Goal: Check status: Check status

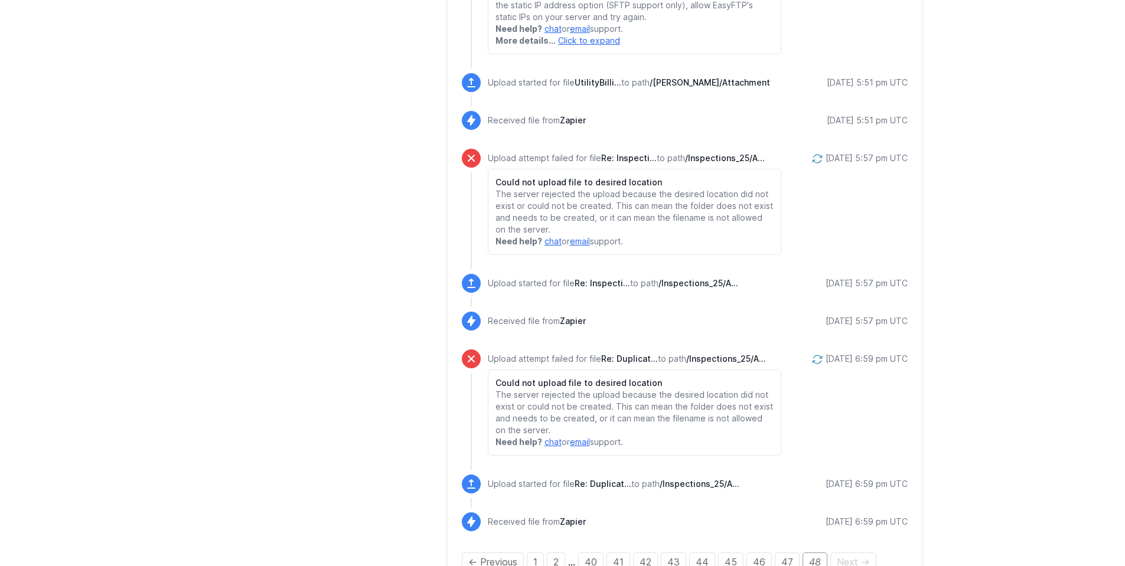
scroll to position [781, 0]
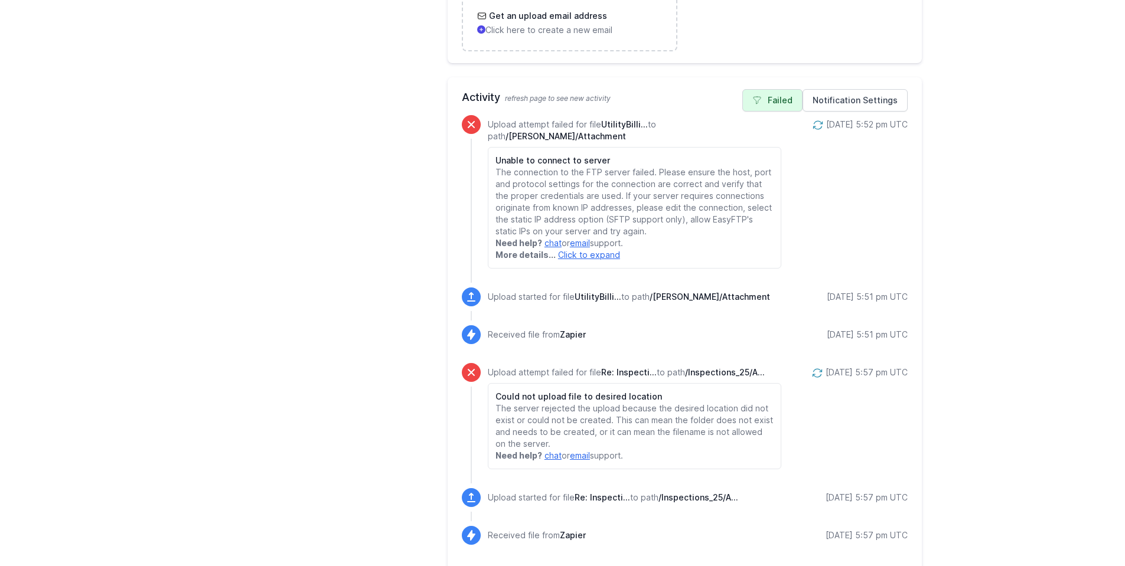
scroll to position [580, 0]
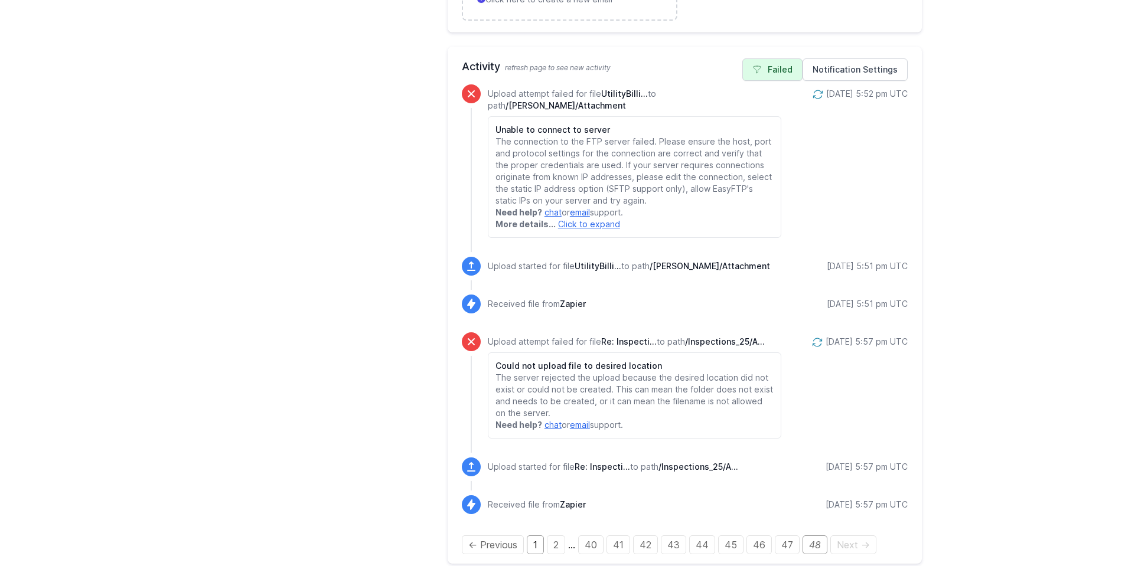
click at [540, 536] on link "1" at bounding box center [535, 545] width 17 height 19
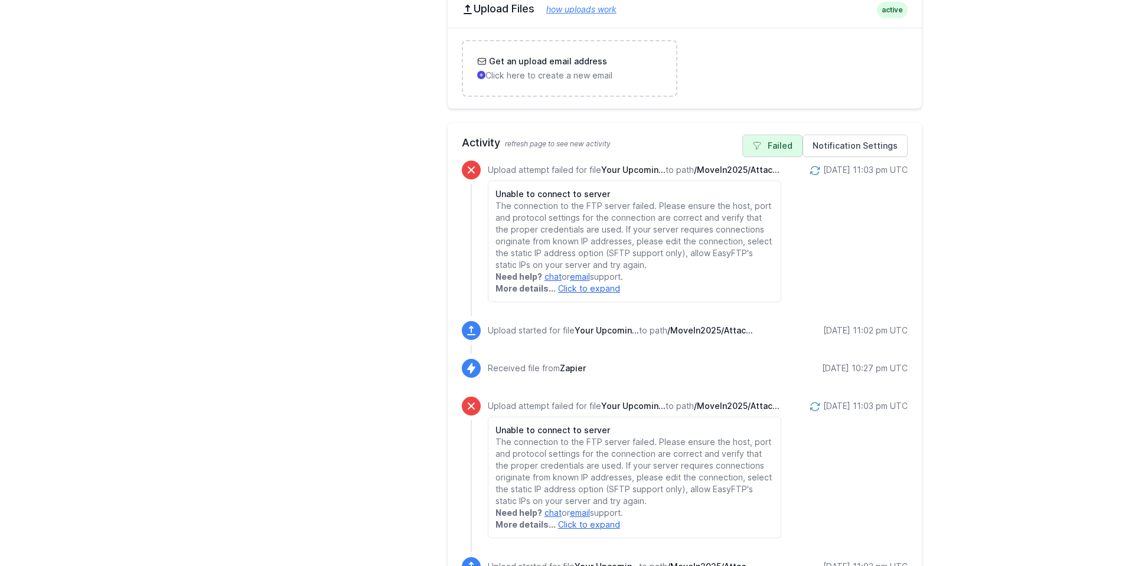
scroll to position [591, 0]
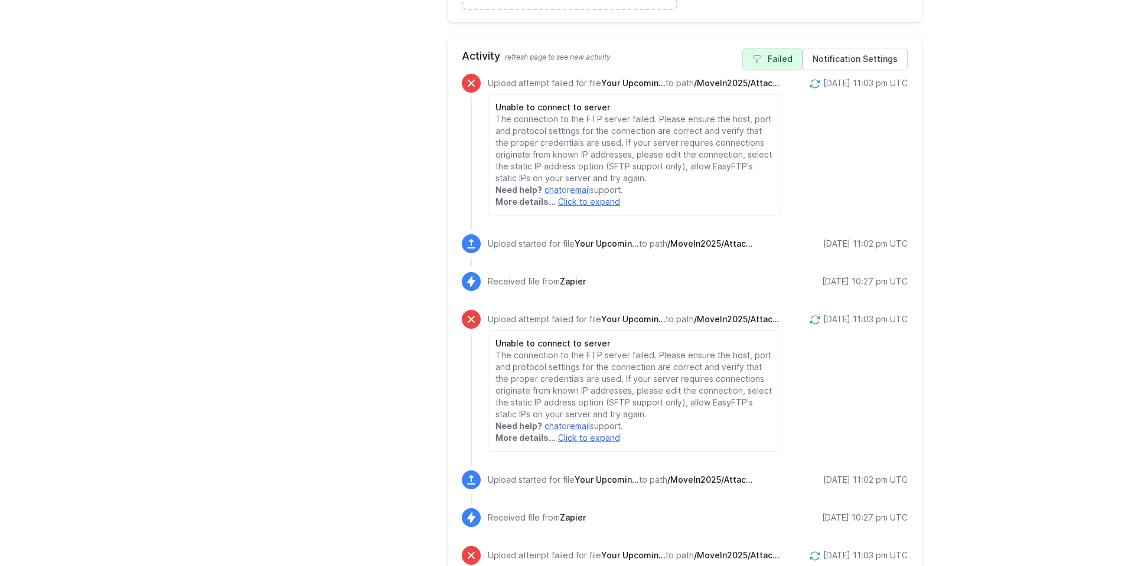
click at [809, 322] on icon at bounding box center [815, 320] width 12 height 12
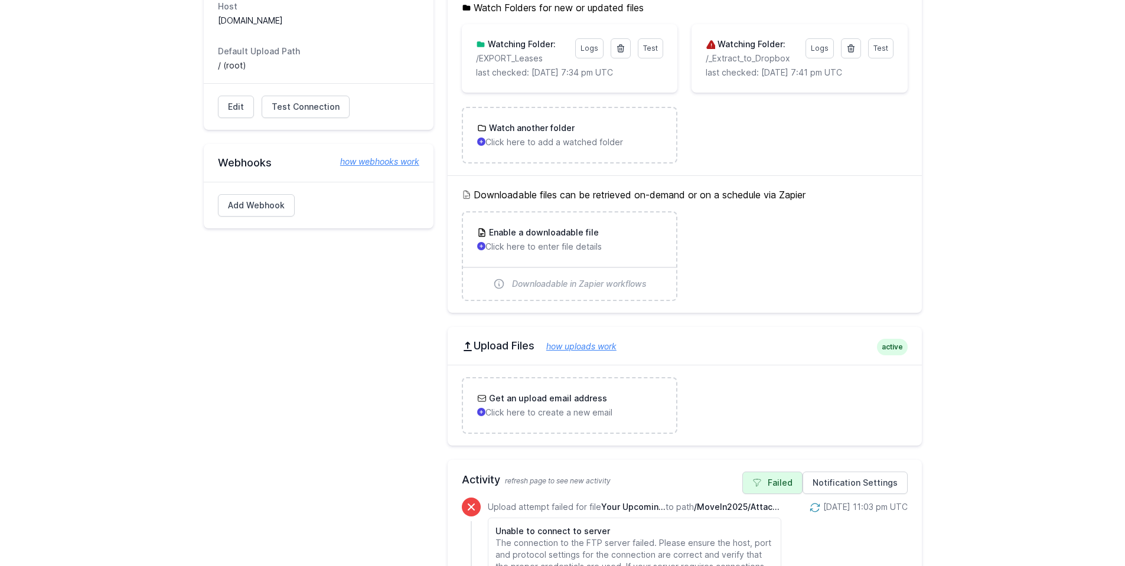
scroll to position [532, 0]
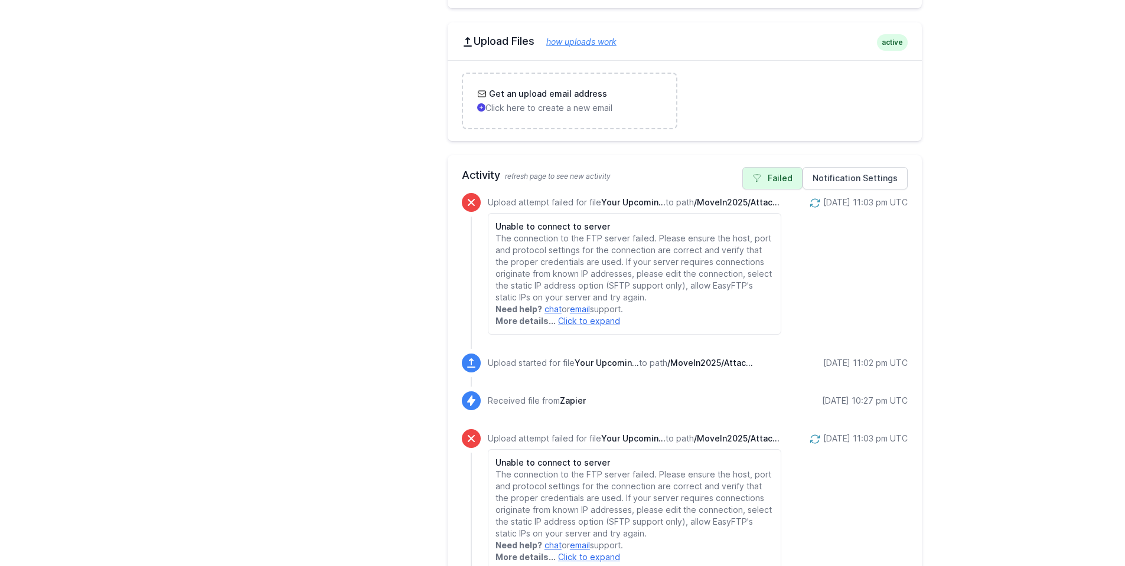
click at [809, 237] on div "8/29/2025 11:03 pm UTC" at bounding box center [858, 266] width 99 height 138
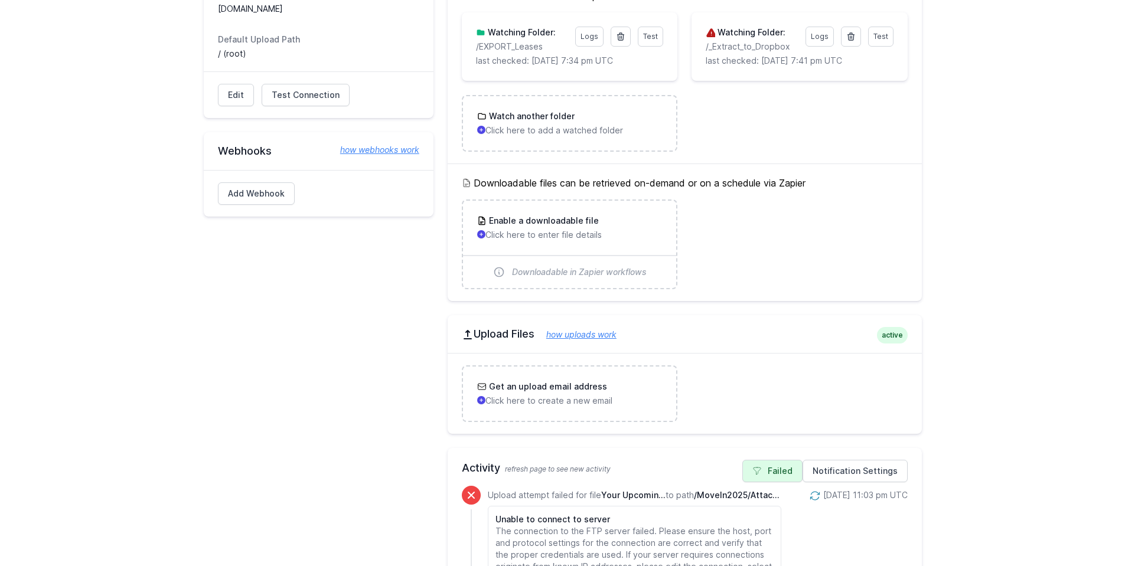
scroll to position [118, 0]
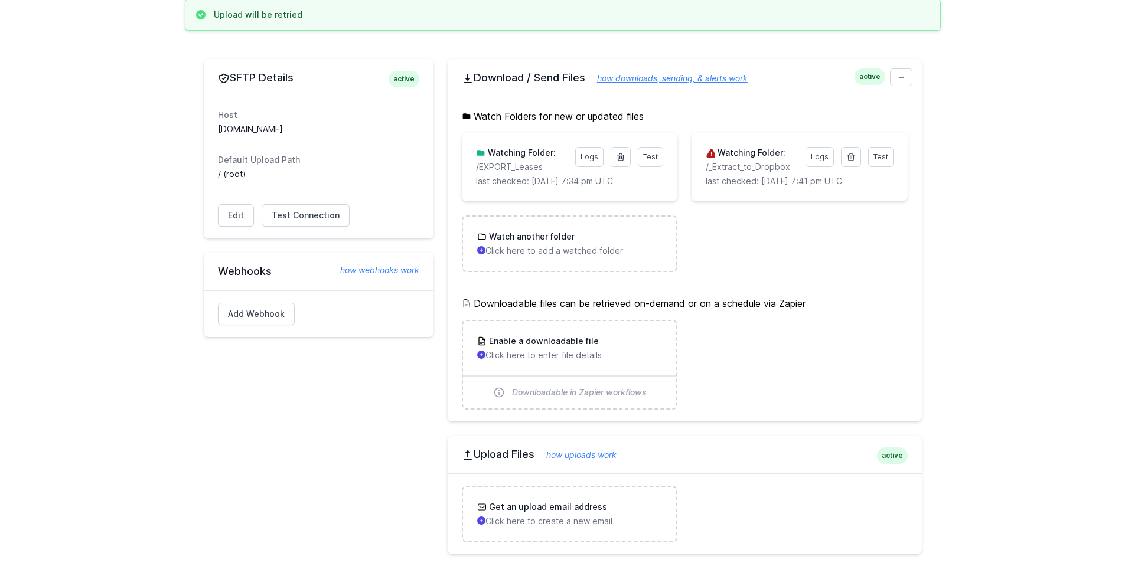
click at [327, 227] on div "Edit Test Connection Results Please address issues below and test again. Contac…" at bounding box center [319, 215] width 230 height 47
click at [326, 214] on span "Test Connection" at bounding box center [306, 216] width 68 height 12
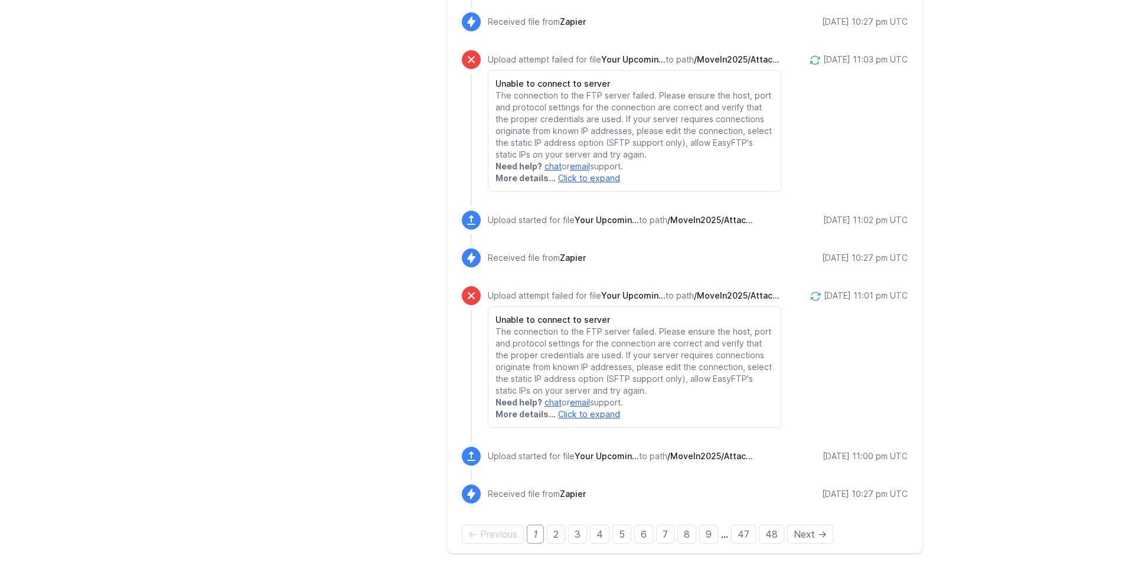
scroll to position [2566, 0]
click at [651, 537] on link "6" at bounding box center [643, 533] width 19 height 19
